Goal: Check status: Check status

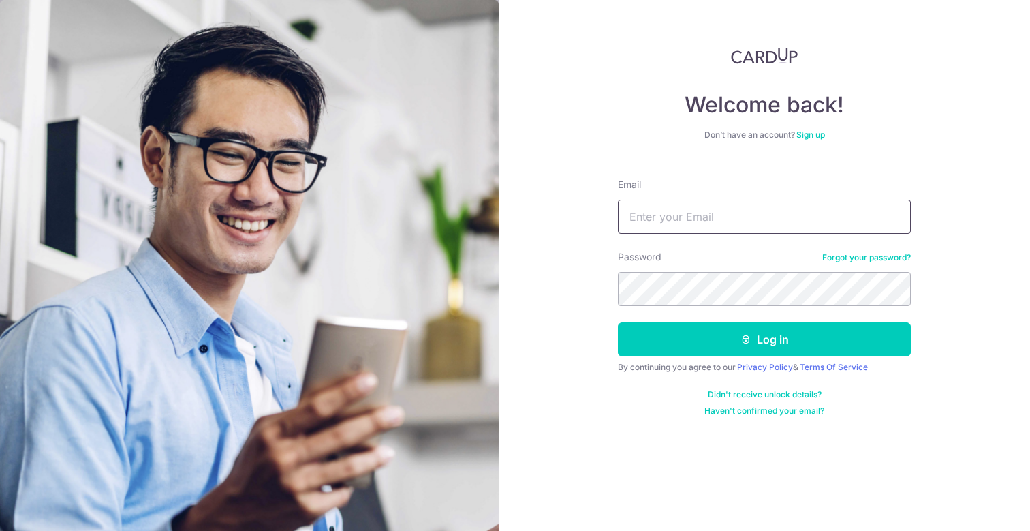
click at [689, 219] on input "Email" at bounding box center [764, 217] width 293 height 34
click at [710, 232] on input "Email" at bounding box center [764, 217] width 293 height 34
type input "[EMAIL_ADDRESS][DOMAIN_NAME]"
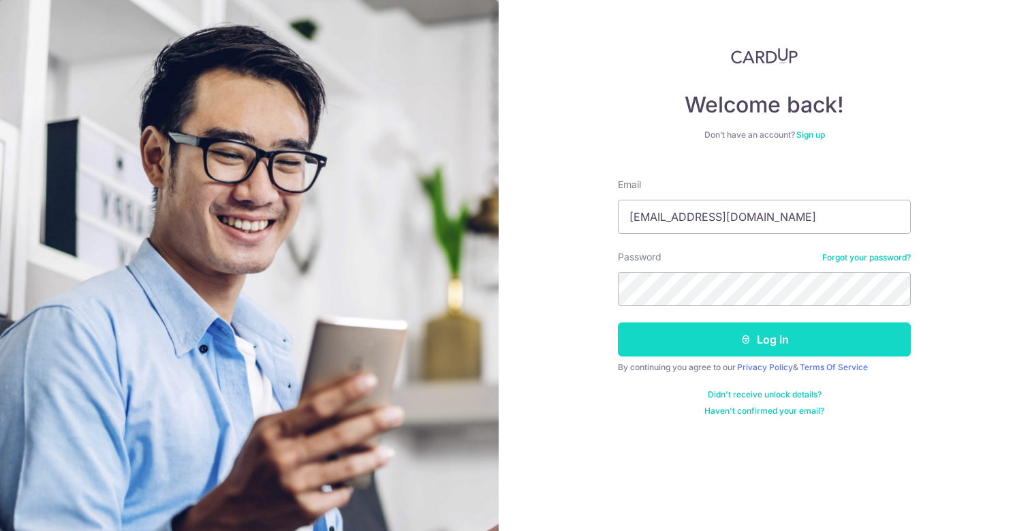
click at [691, 338] on button "Log in" at bounding box center [764, 339] width 293 height 34
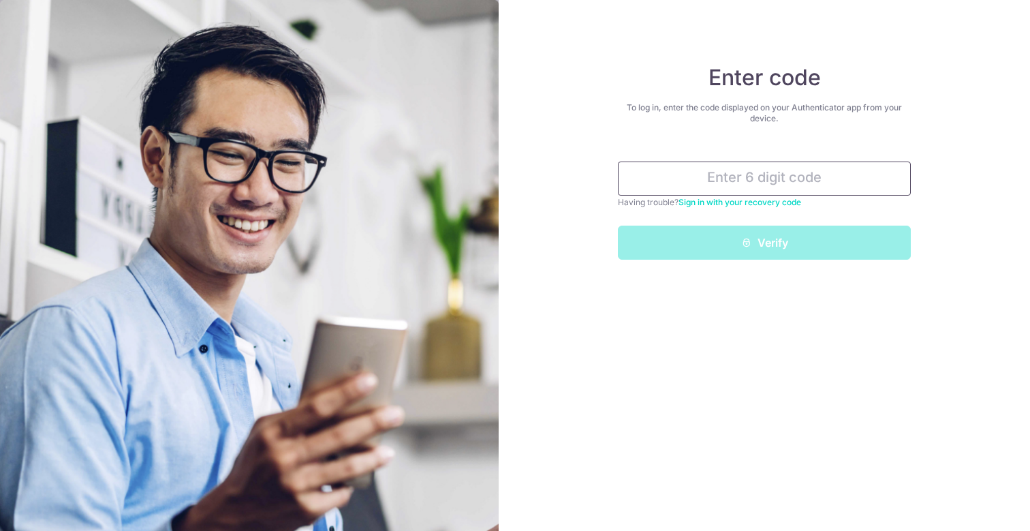
type input "9"
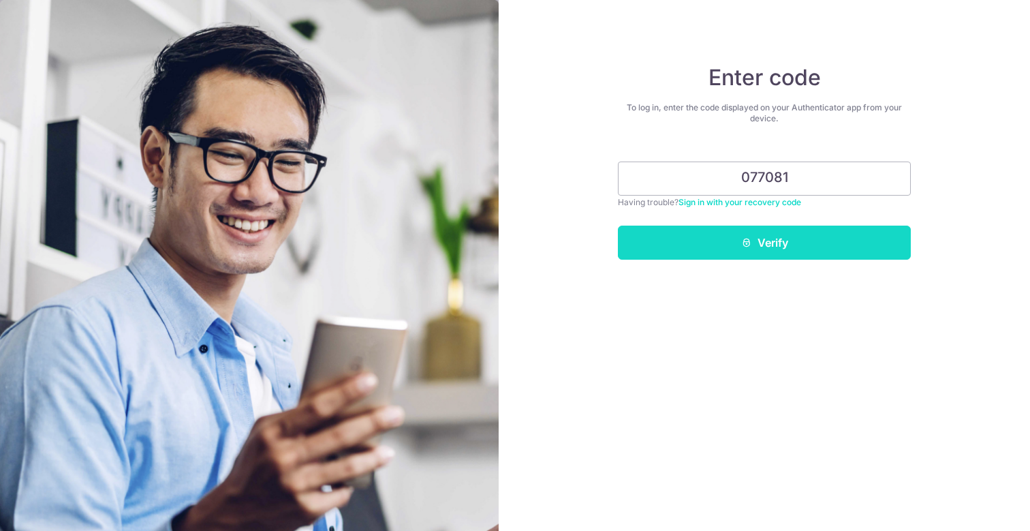
type input "077081"
click at [709, 247] on button "Verify" at bounding box center [764, 242] width 293 height 34
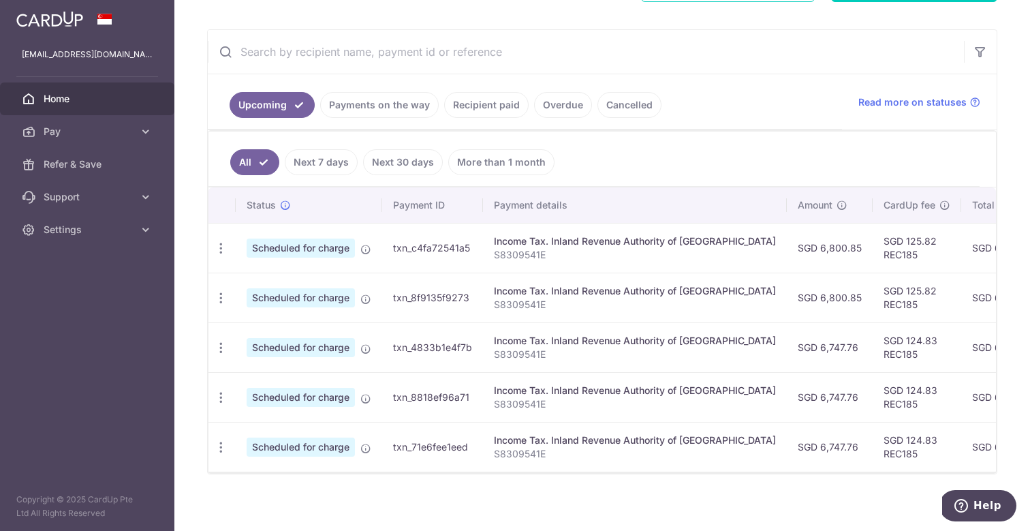
click at [418, 110] on link "Payments on the way" at bounding box center [379, 105] width 118 height 26
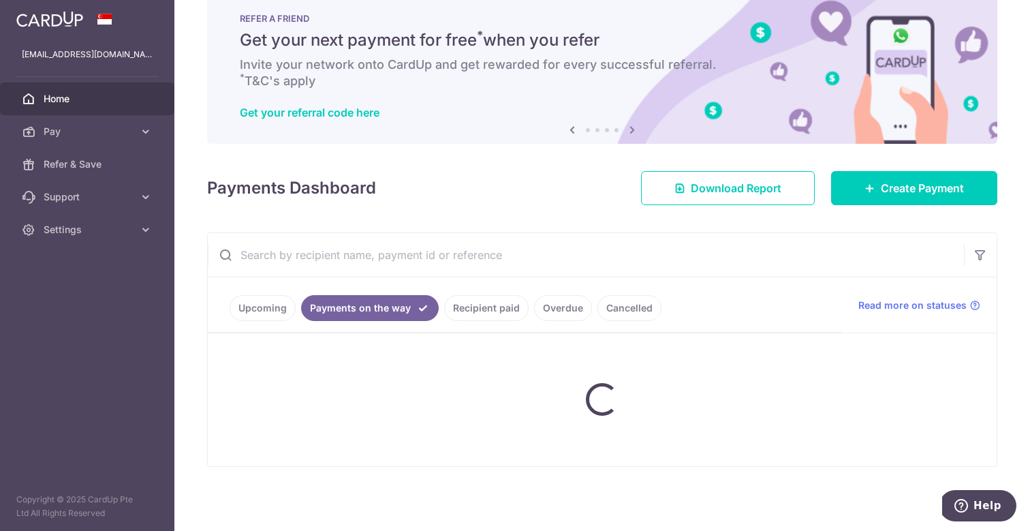
scroll to position [77, 0]
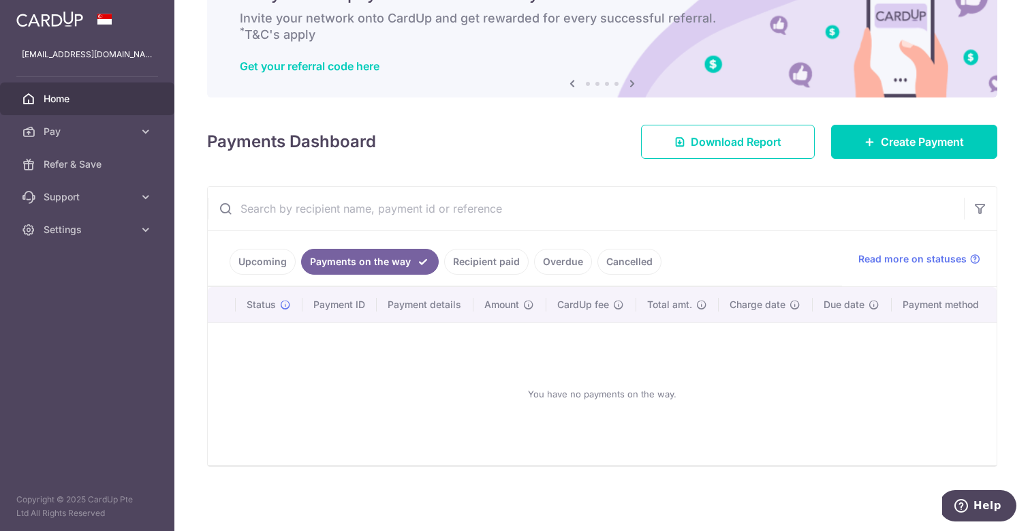
click at [255, 262] on link "Upcoming" at bounding box center [263, 262] width 66 height 26
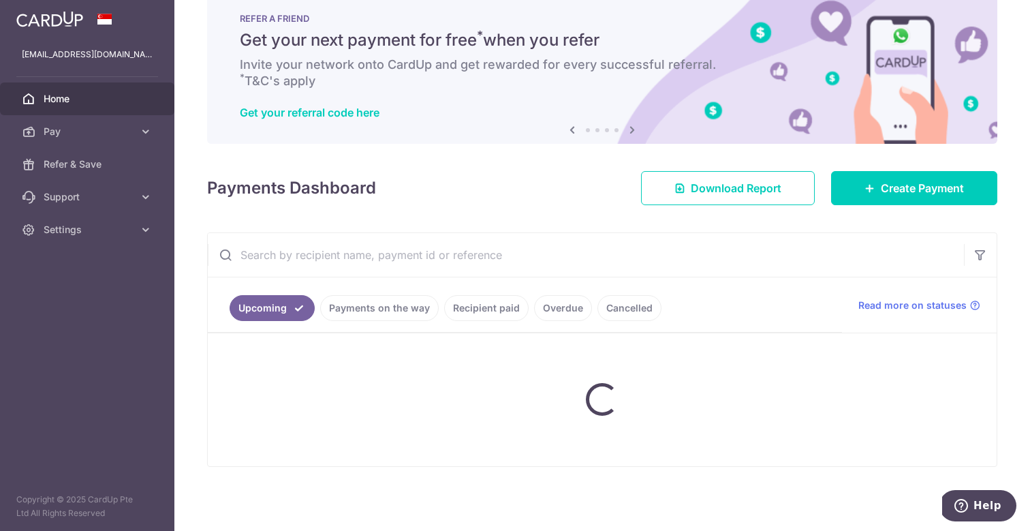
scroll to position [234, 0]
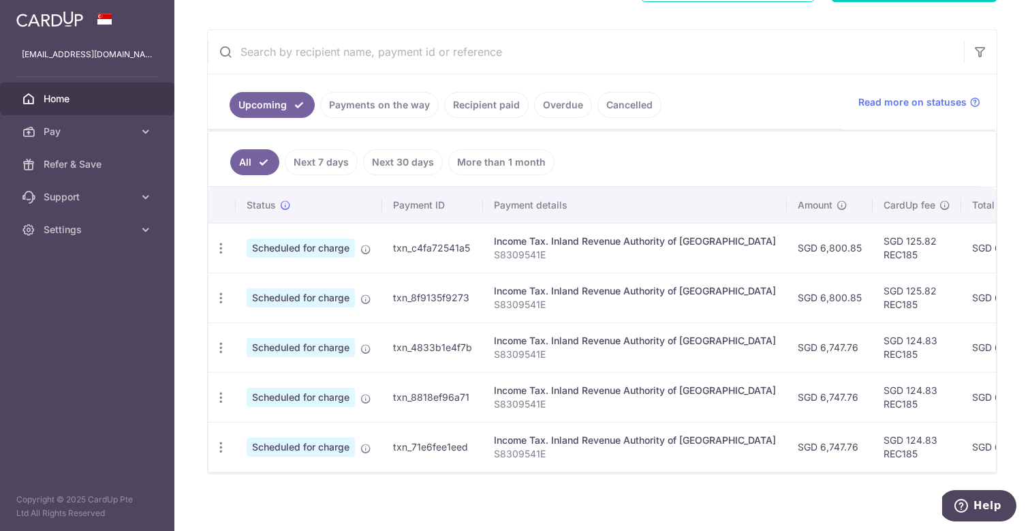
click at [479, 109] on link "Recipient paid" at bounding box center [486, 105] width 84 height 26
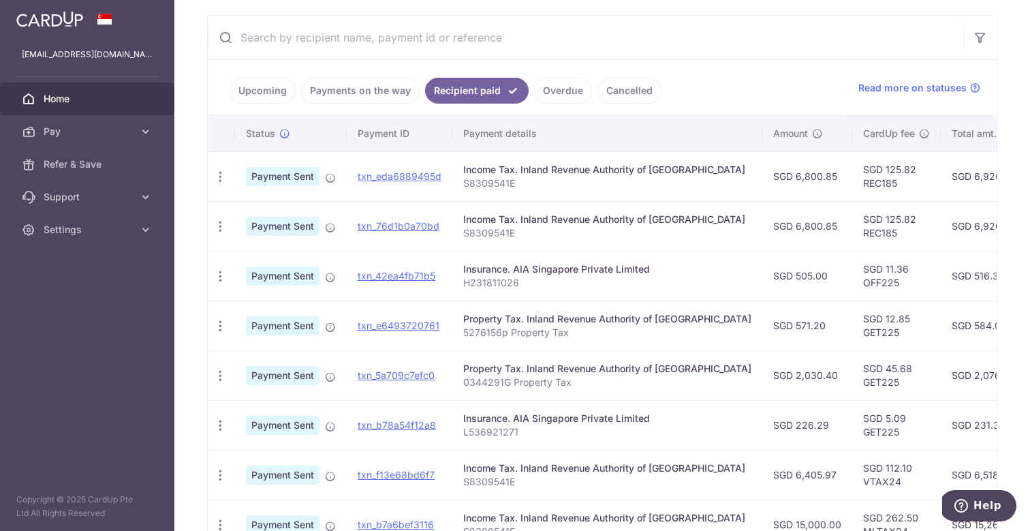
scroll to position [247, 0]
click at [255, 84] on link "Upcoming" at bounding box center [263, 91] width 66 height 26
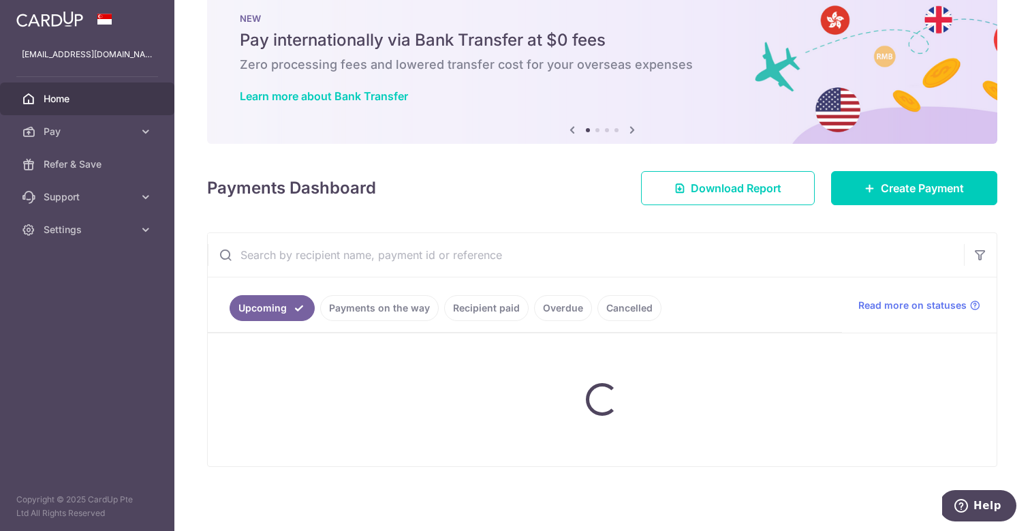
scroll to position [241, 0]
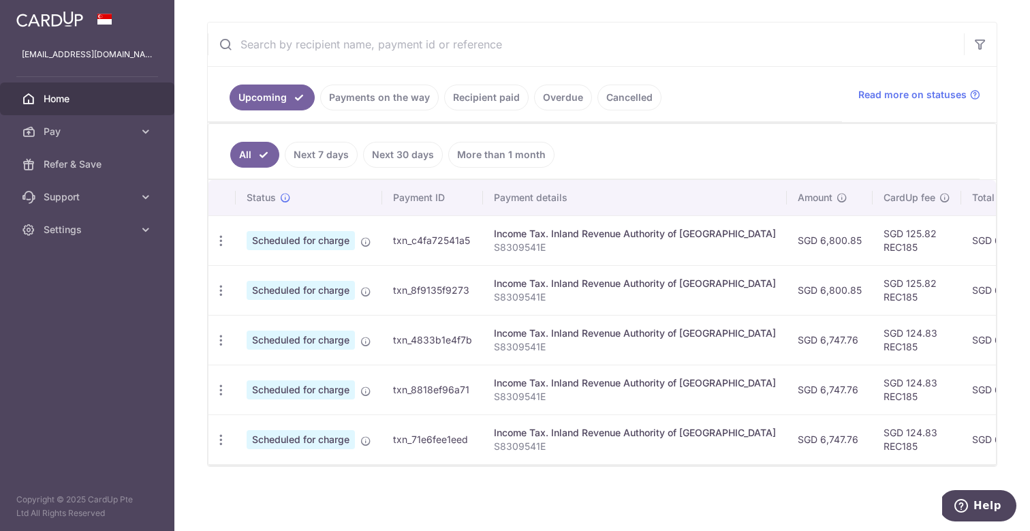
drag, startPoint x: 453, startPoint y: 378, endPoint x: 453, endPoint y: 436, distance: 57.9
